Goal: Transaction & Acquisition: Purchase product/service

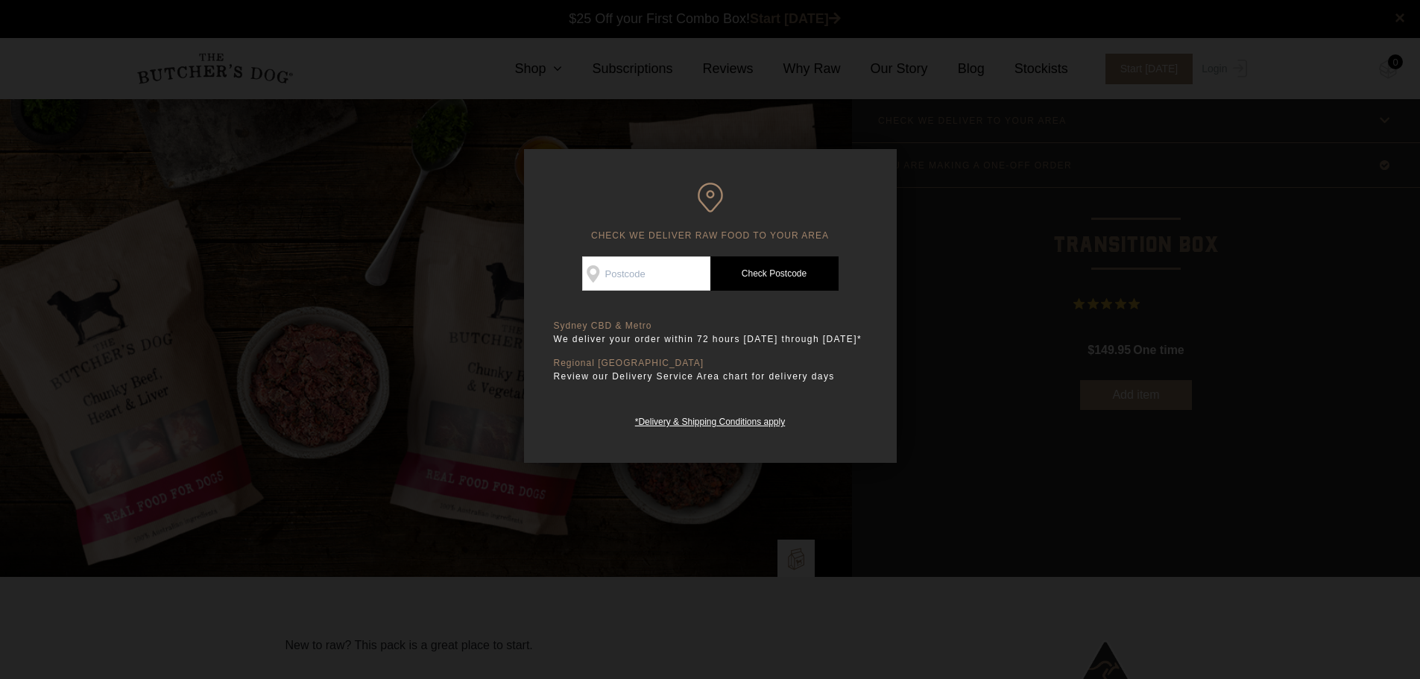
click at [675, 265] on input "Check Availability At" at bounding box center [646, 273] width 128 height 34
click at [769, 266] on link "Check Postcode" at bounding box center [774, 273] width 128 height 34
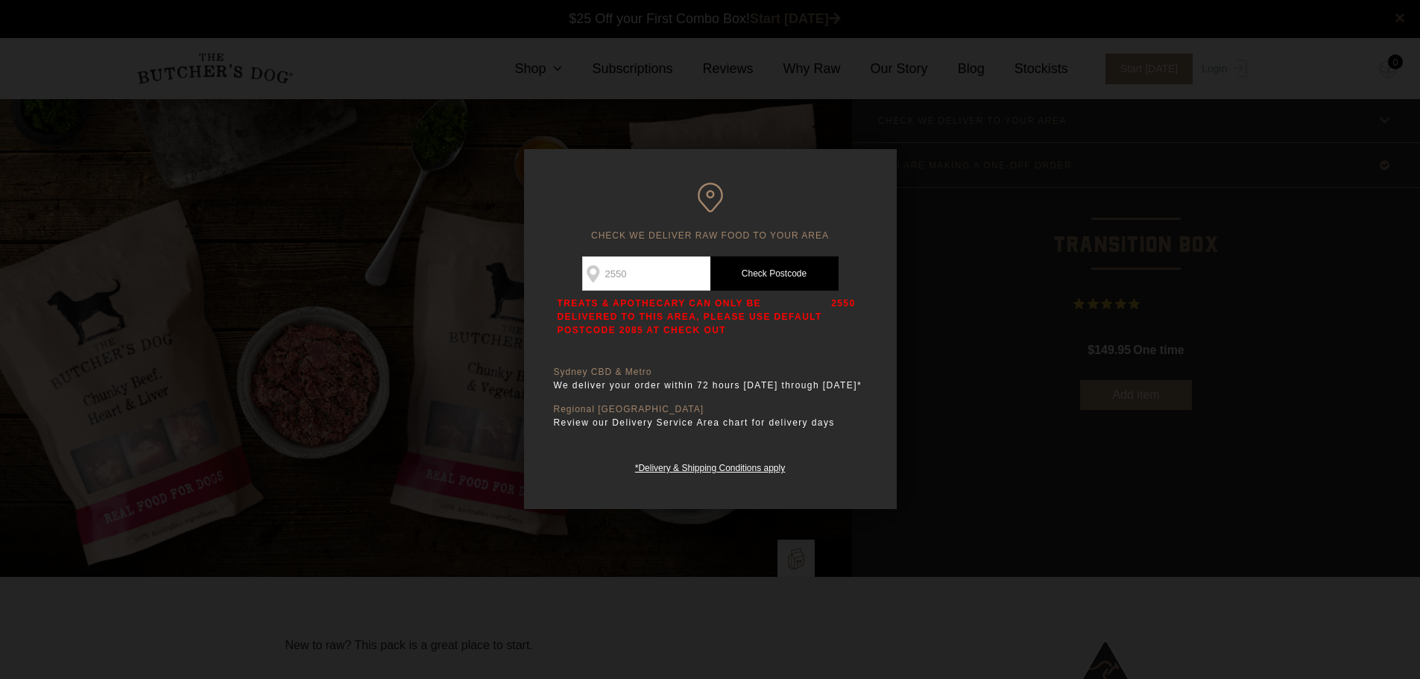
click at [851, 300] on p "2550" at bounding box center [843, 317] width 24 height 40
click at [889, 207] on div "CHECK WE DELIVER RAW FOOD TO YOUR AREA Good news! We deliver to your area Check…" at bounding box center [710, 329] width 373 height 360
click at [602, 220] on h6 "CHECK WE DELIVER RAW FOOD TO YOUR AREA" at bounding box center [710, 212] width 313 height 59
click at [757, 283] on link "Check Postcode" at bounding box center [774, 273] width 128 height 34
click at [672, 287] on input "2550" at bounding box center [646, 273] width 128 height 34
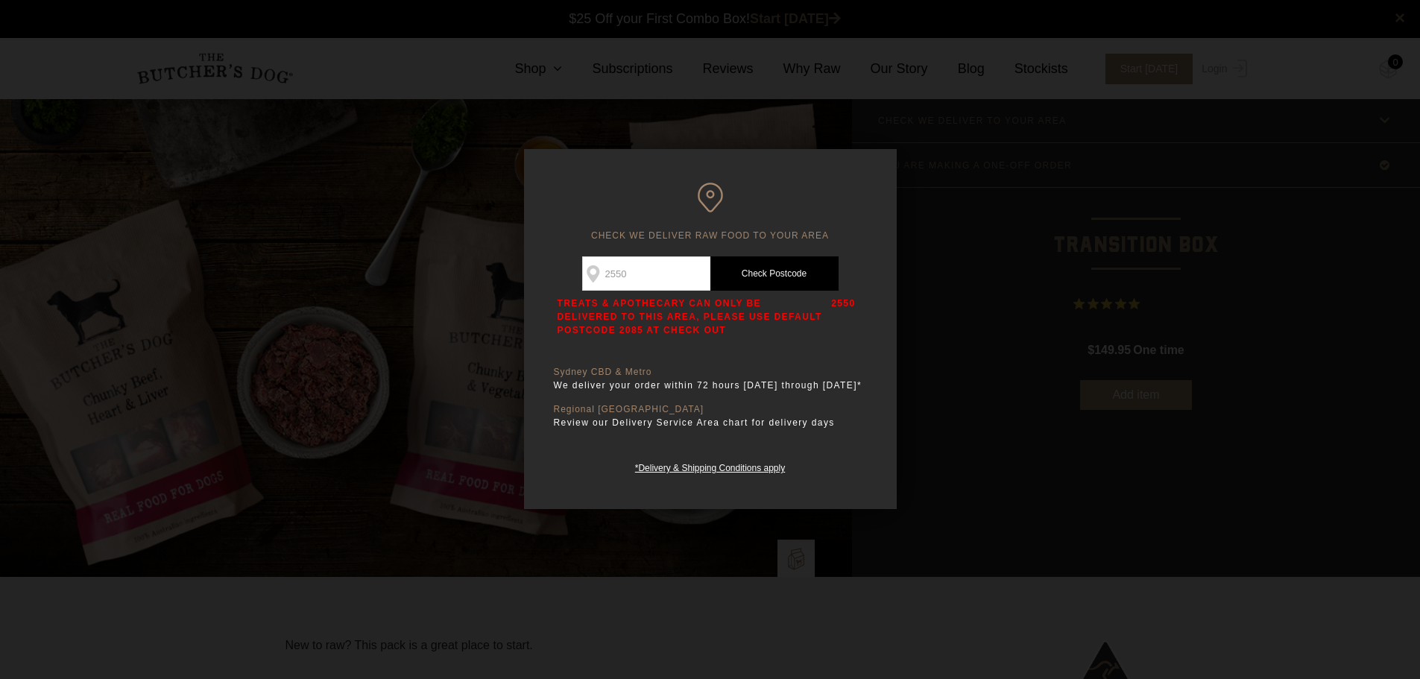
type input "2093"
click at [772, 271] on link "Check Postcode" at bounding box center [774, 273] width 128 height 34
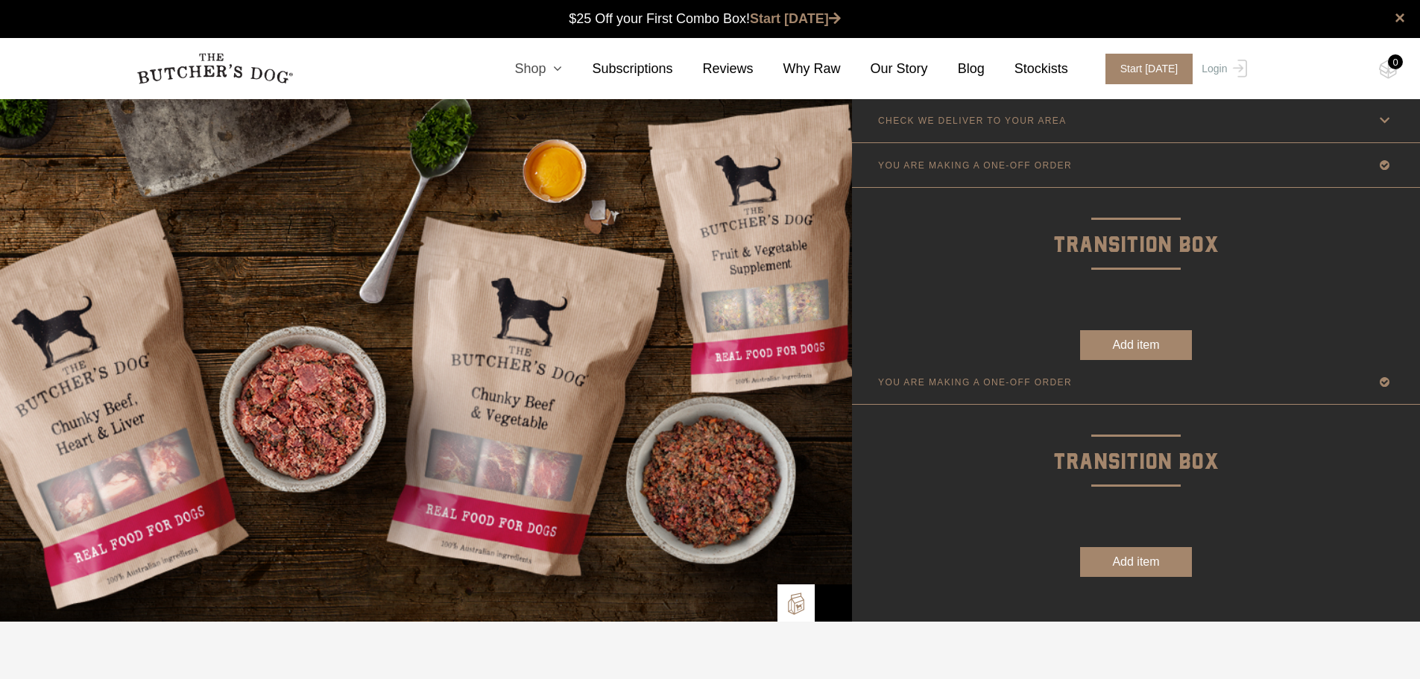
click at [561, 72] on link "Shop" at bounding box center [524, 69] width 78 height 20
click at [562, 73] on icon at bounding box center [554, 68] width 16 height 13
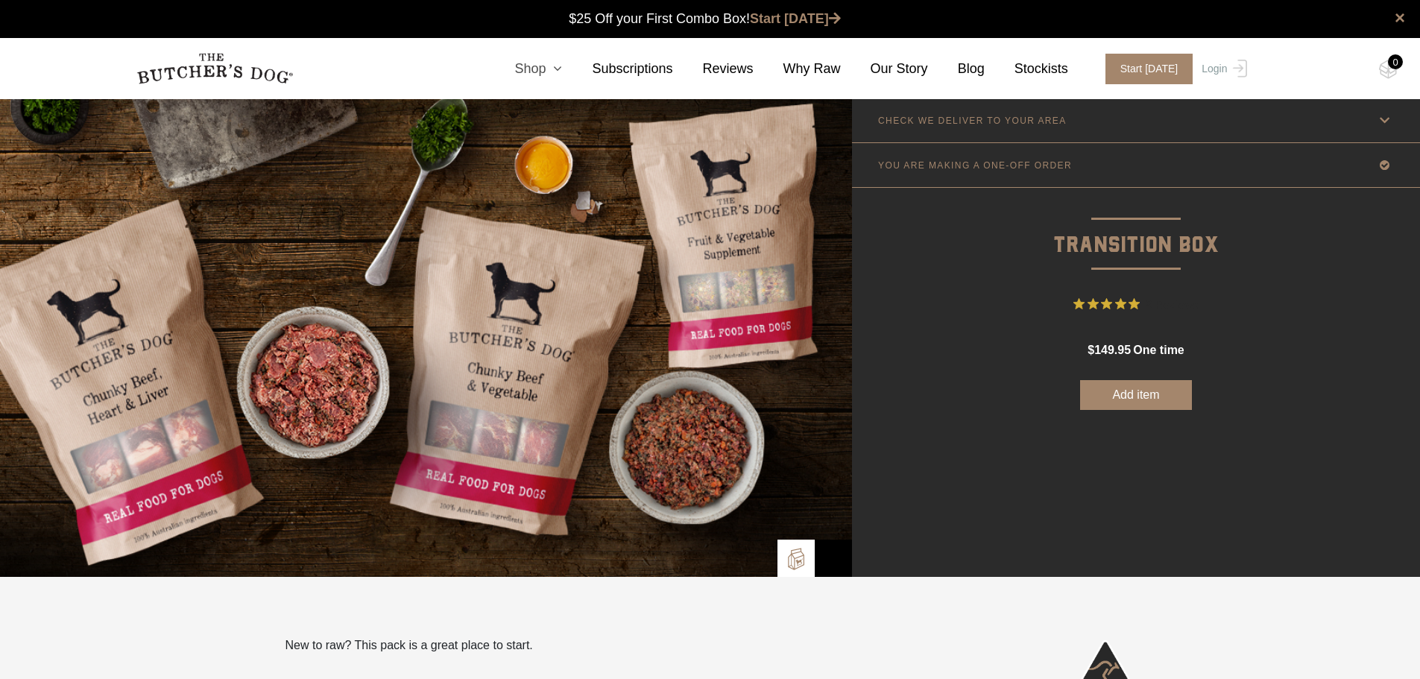
click at [555, 70] on link "Shop" at bounding box center [524, 69] width 78 height 20
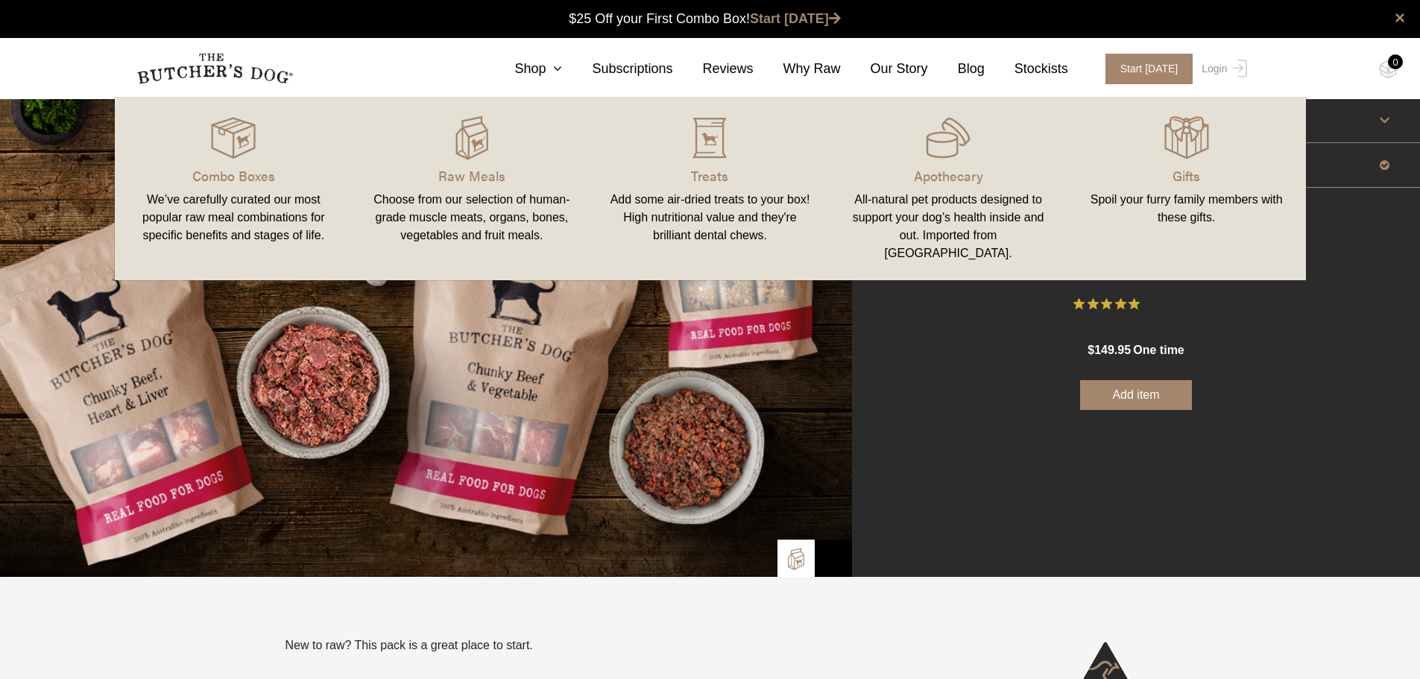
click at [249, 212] on div "We’ve carefully curated our most popular raw meal combinations for specific ben…" at bounding box center [234, 218] width 203 height 54
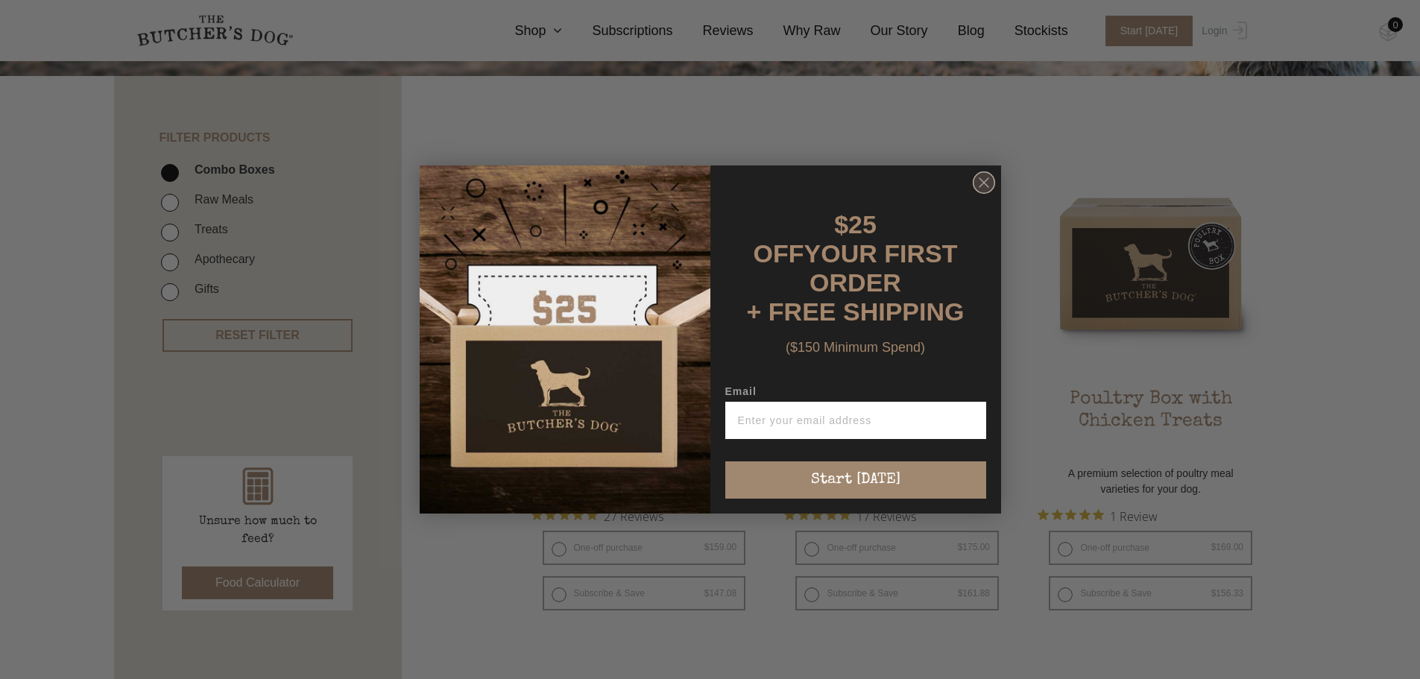
click at [984, 185] on icon "Close dialog" at bounding box center [984, 182] width 9 height 9
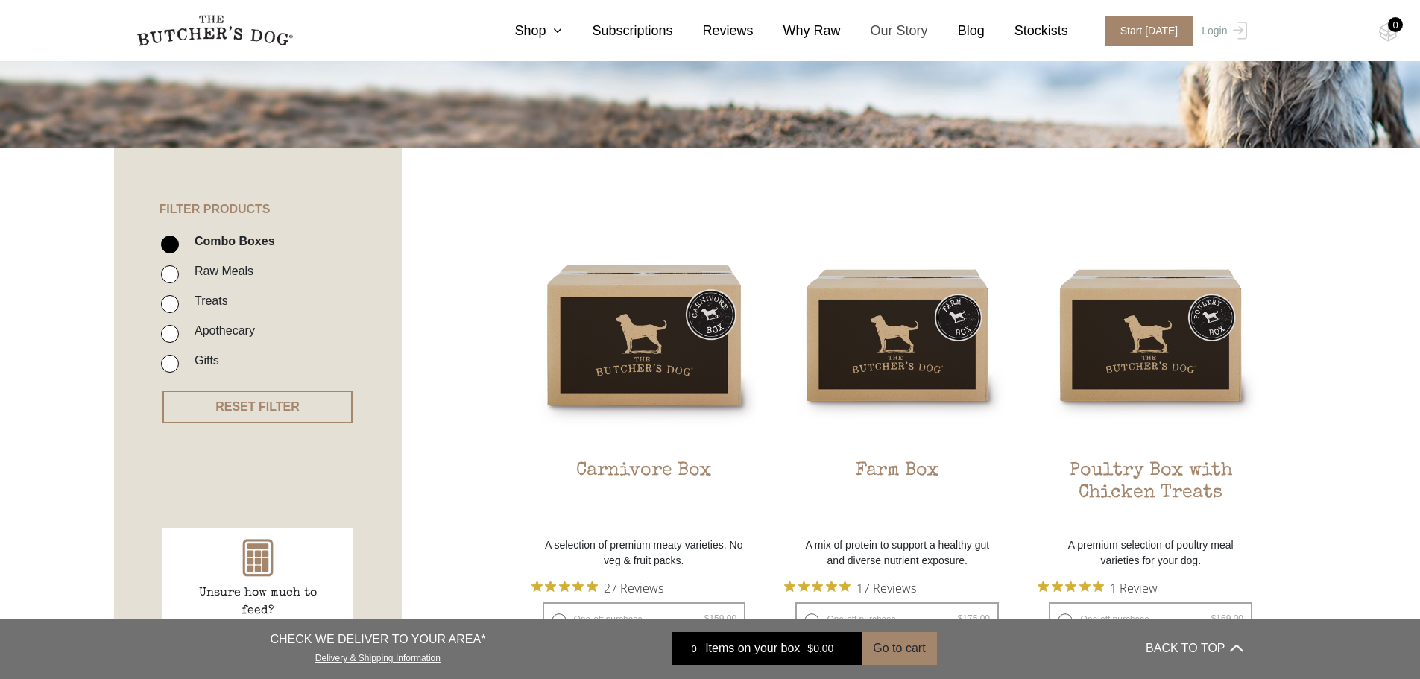
scroll to position [224, 0]
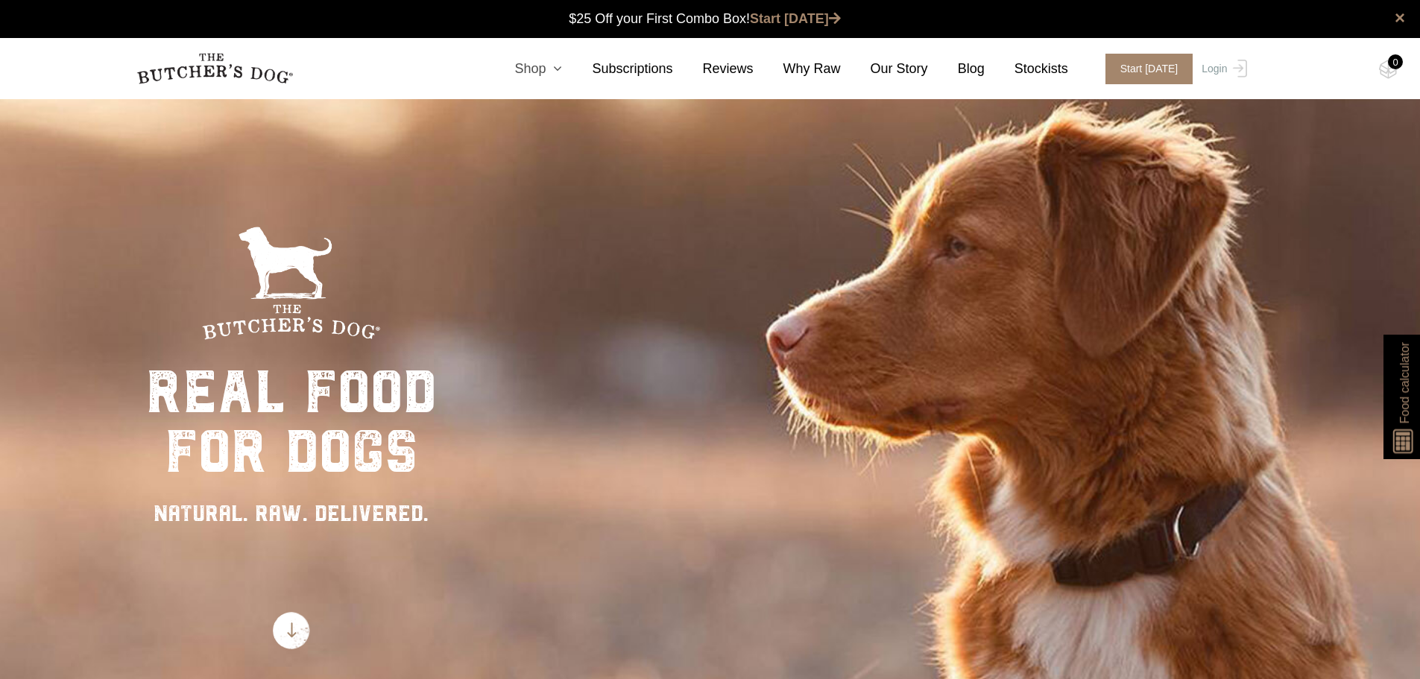
click at [541, 70] on link "Shop" at bounding box center [524, 69] width 78 height 20
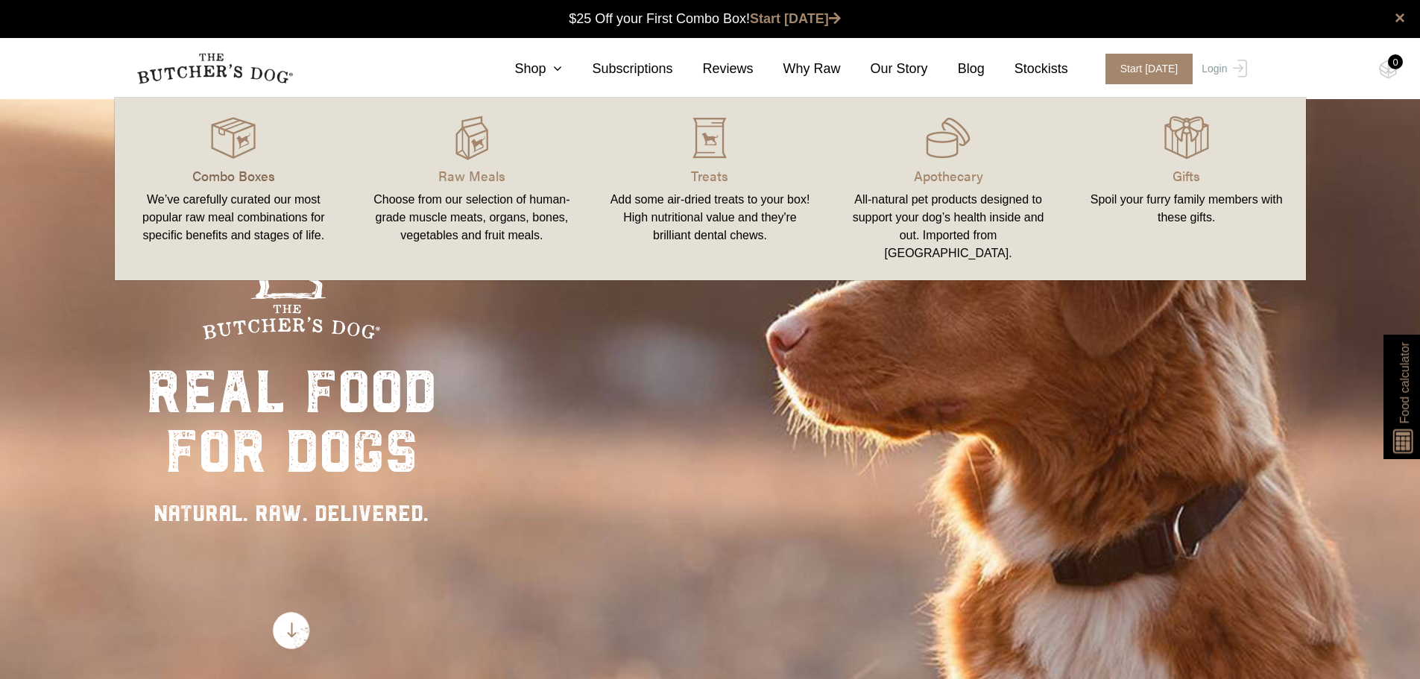
click at [236, 178] on p "Combo Boxes" at bounding box center [234, 175] width 203 height 20
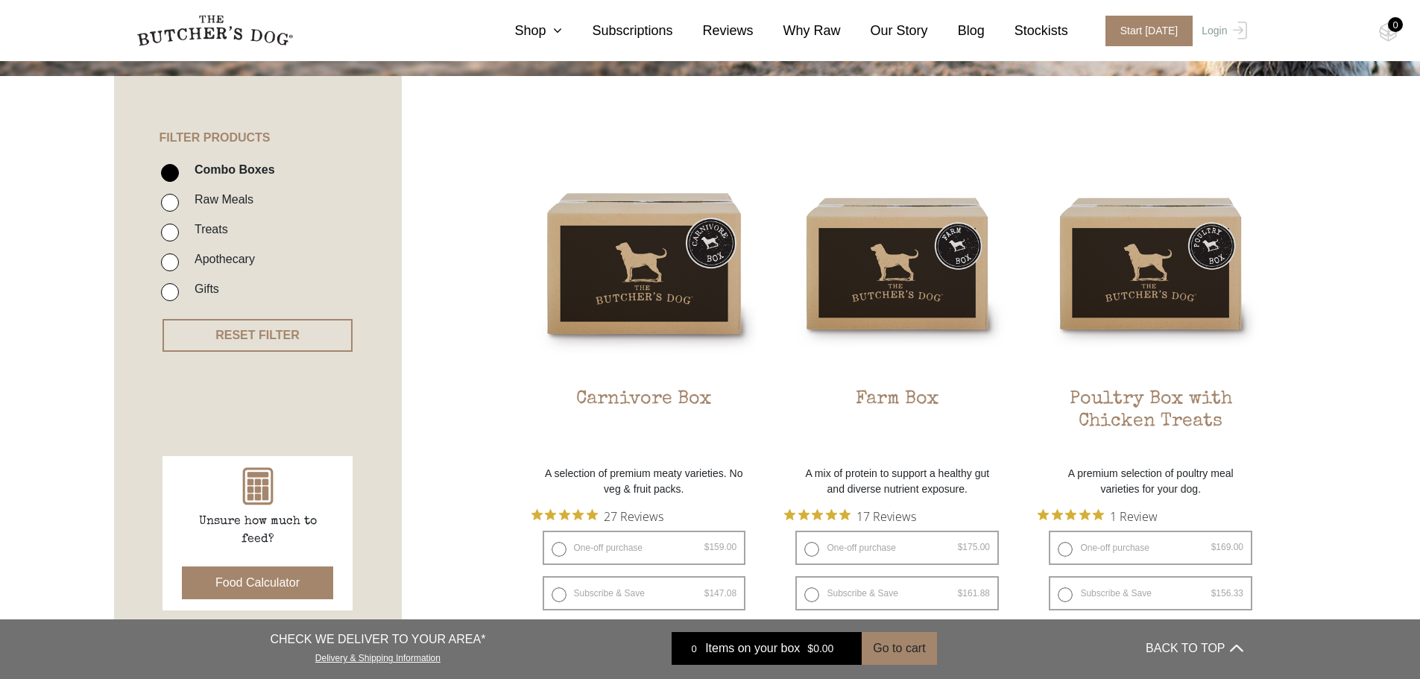
click at [0, 0] on img at bounding box center [0, 0] width 0 height 0
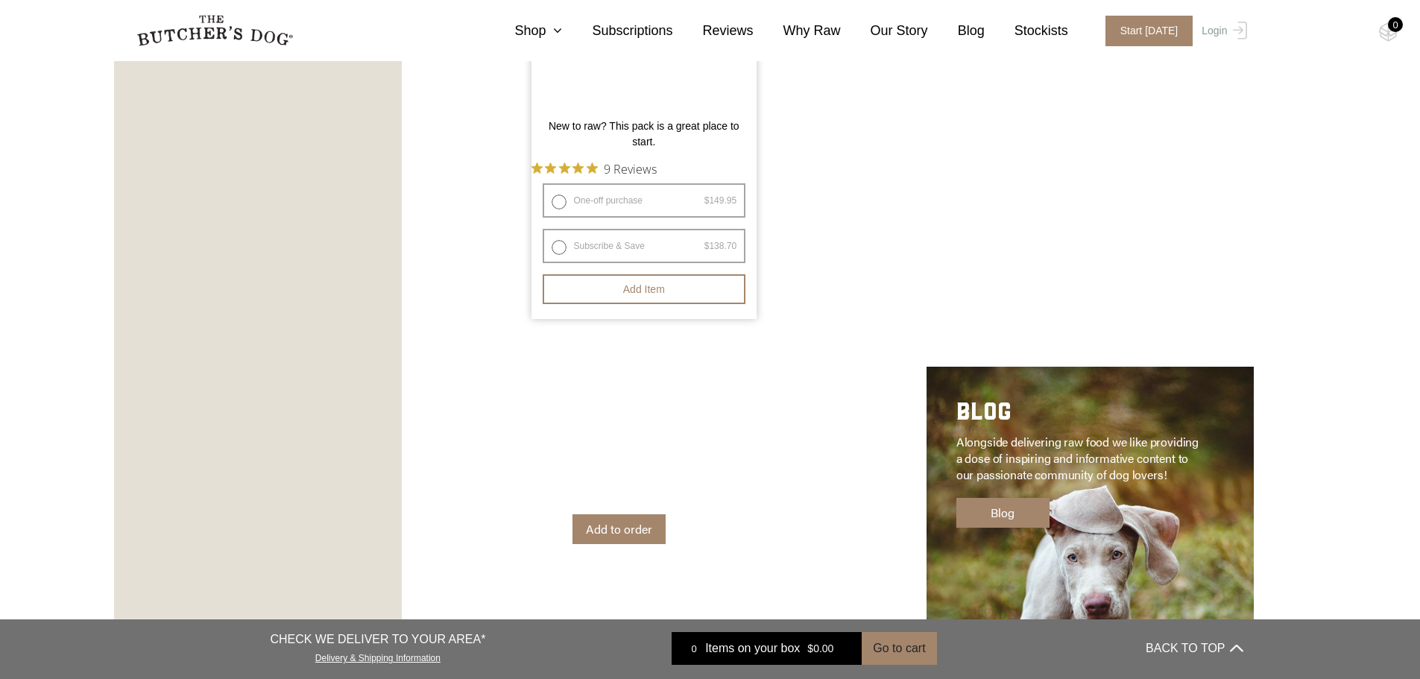
scroll to position [1565, 0]
